Goal: Use online tool/utility: Utilize a website feature to perform a specific function

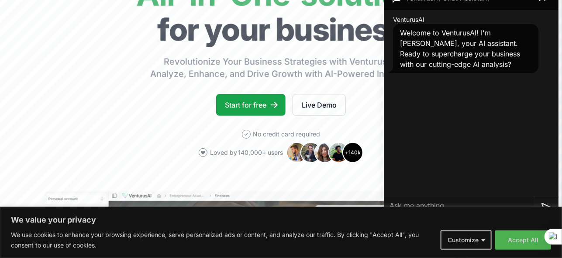
scroll to position [87, 0]
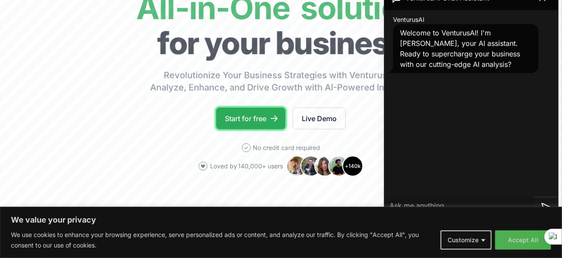
click at [271, 123] on link "Start for free" at bounding box center [250, 118] width 69 height 22
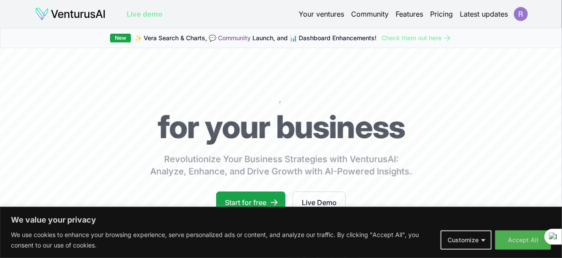
click at [515, 13] on html "We value your privacy We use cookies to enhance your browsing experience, serve…" at bounding box center [281, 129] width 562 height 258
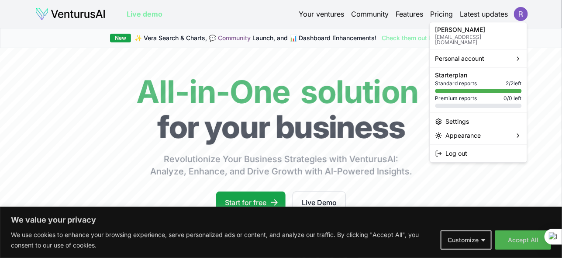
click at [395, 182] on html "We value your privacy We use cookies to enhance your browsing experience, serve…" at bounding box center [281, 129] width 562 height 258
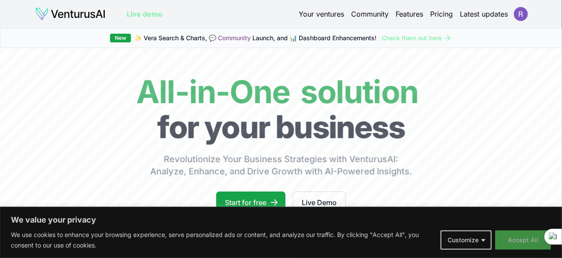
click at [523, 239] on button "Accept All" at bounding box center [523, 239] width 56 height 19
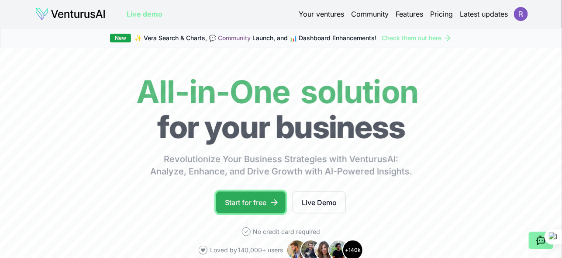
click at [261, 201] on link "Start for free" at bounding box center [250, 202] width 69 height 22
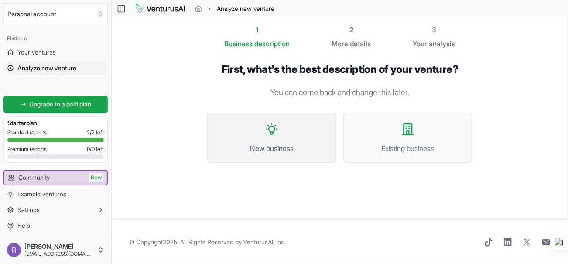
click at [287, 143] on span "New business" at bounding box center [272, 148] width 110 height 10
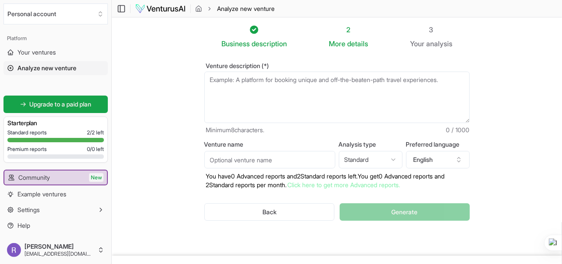
click at [323, 86] on textarea "Venture description (*)" at bounding box center [336, 98] width 265 height 52
click at [322, 86] on textarea "Venture description (*)" at bounding box center [336, 98] width 265 height 52
click at [329, 80] on textarea "Venture description (*)" at bounding box center [336, 98] width 265 height 52
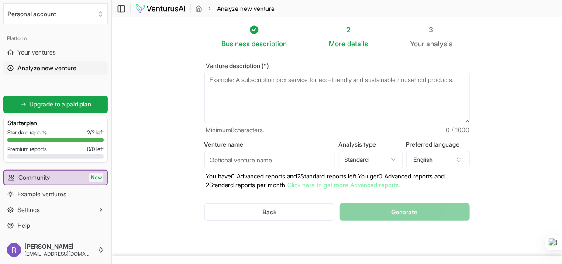
click at [329, 80] on textarea "Venture description (*)" at bounding box center [336, 98] width 265 height 52
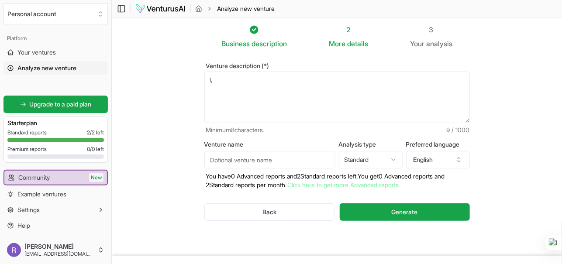
type textarea "l"
click at [301, 84] on textarea "a create a collage" at bounding box center [336, 98] width 265 height 52
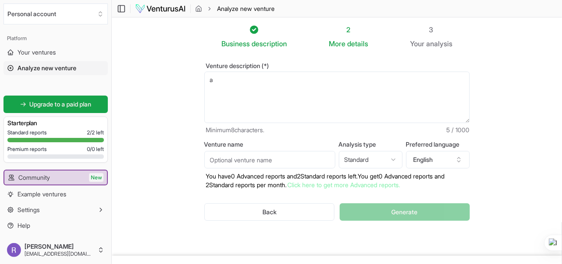
type textarea "a"
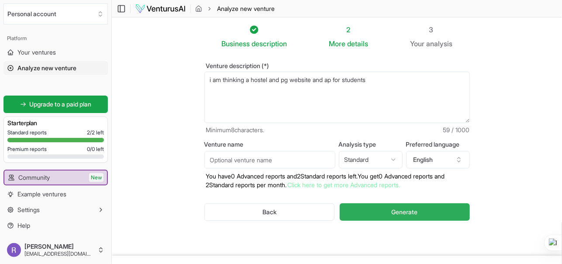
type textarea "i am thinking a hostel and pg website and ap for students"
click at [412, 211] on span "Generate" at bounding box center [405, 212] width 26 height 9
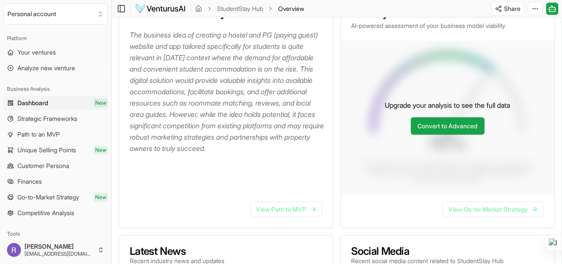
scroll to position [131, 0]
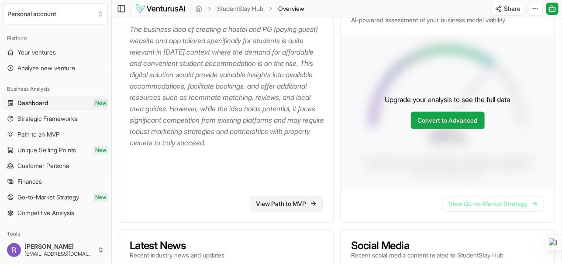
click at [286, 205] on link "View Path to MVP" at bounding box center [287, 204] width 72 height 16
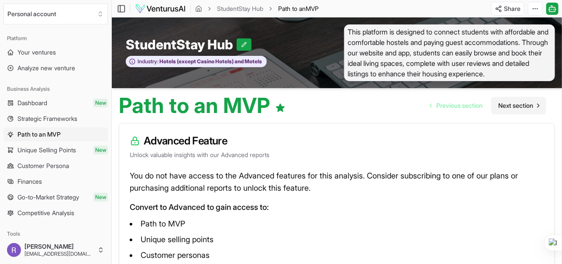
click at [520, 103] on span "Next section" at bounding box center [515, 105] width 35 height 9
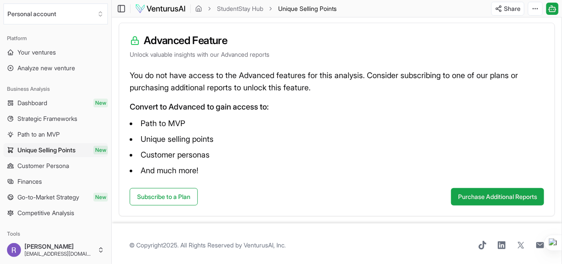
scroll to position [103, 0]
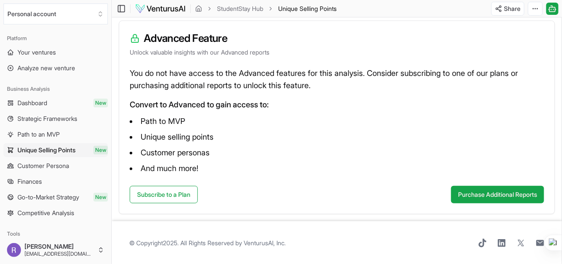
click at [407, 203] on div "Subscribe to a Plan Purchase Additional Reports" at bounding box center [336, 200] width 435 height 28
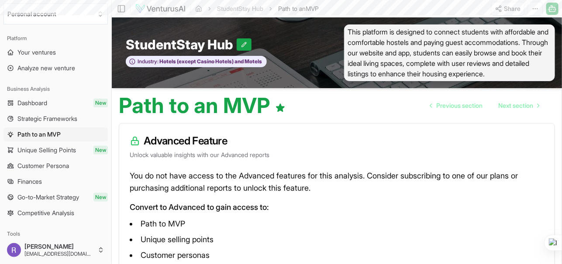
scroll to position [131, 0]
